Goal: Find specific page/section: Find specific page/section

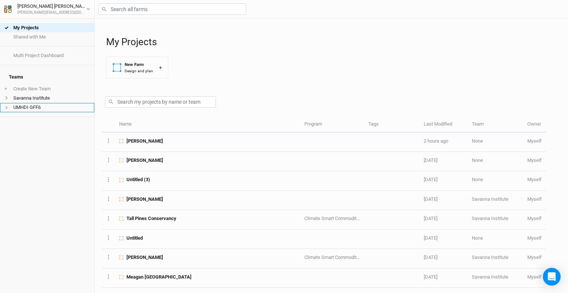
click at [7, 105] on icon at bounding box center [6, 107] width 4 height 4
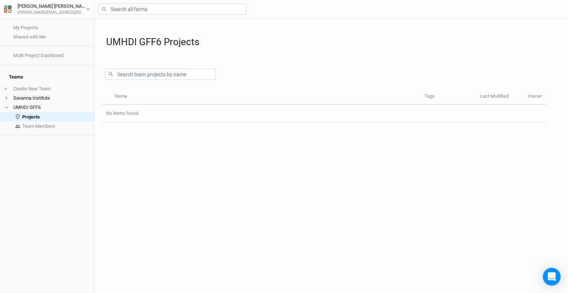
click at [7, 105] on icon at bounding box center [6, 107] width 4 height 4
